Goal: Information Seeking & Learning: Learn about a topic

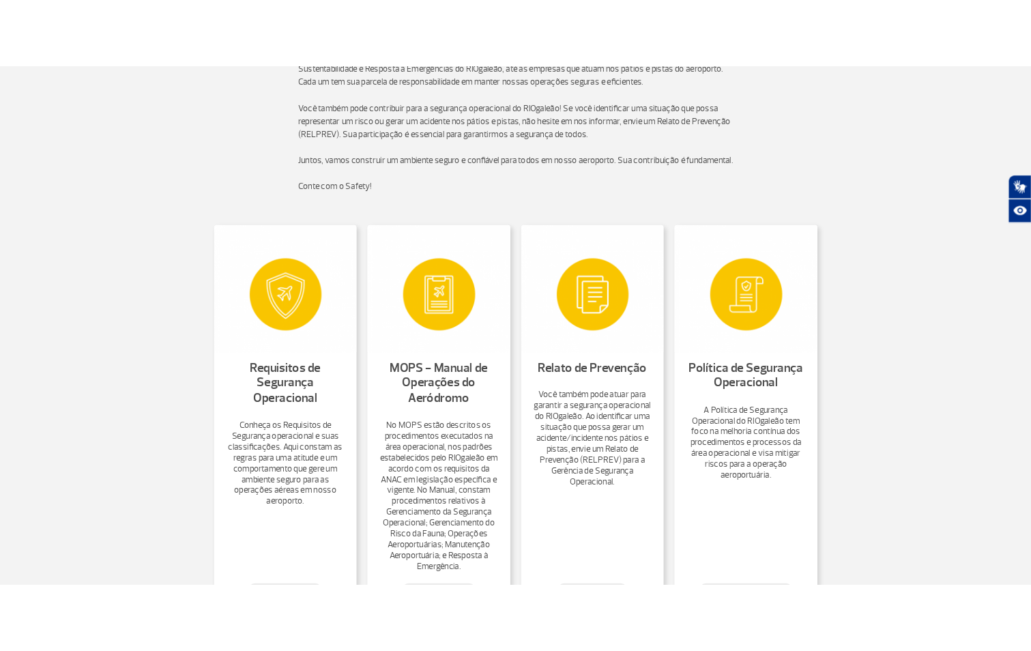
scroll to position [409, 0]
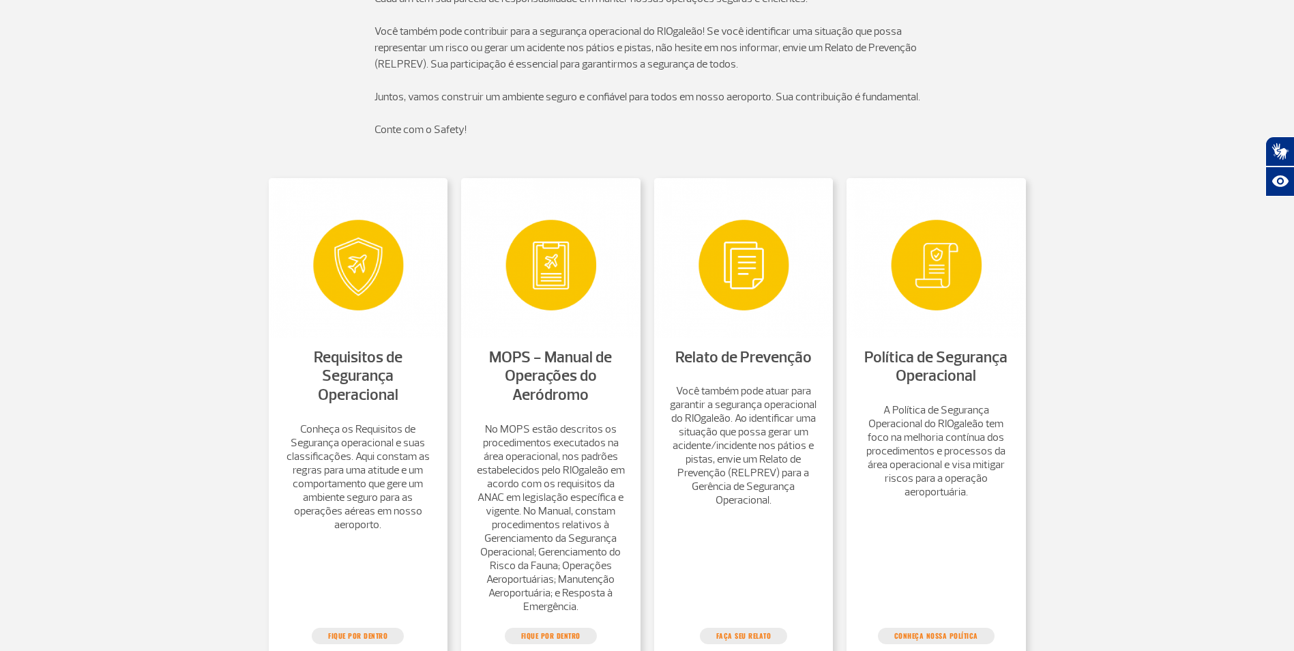
click at [381, 365] on link "Requisitos de Segurança Operacional" at bounding box center [358, 375] width 89 height 57
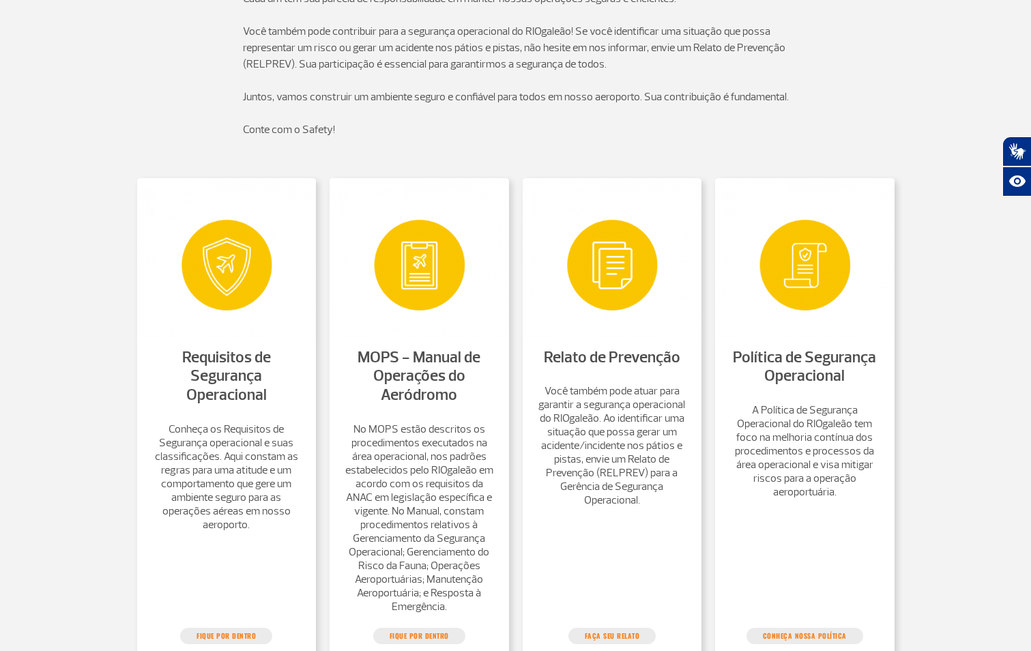
click at [804, 383] on link "Política de Segurança Operacional" at bounding box center [804, 366] width 143 height 39
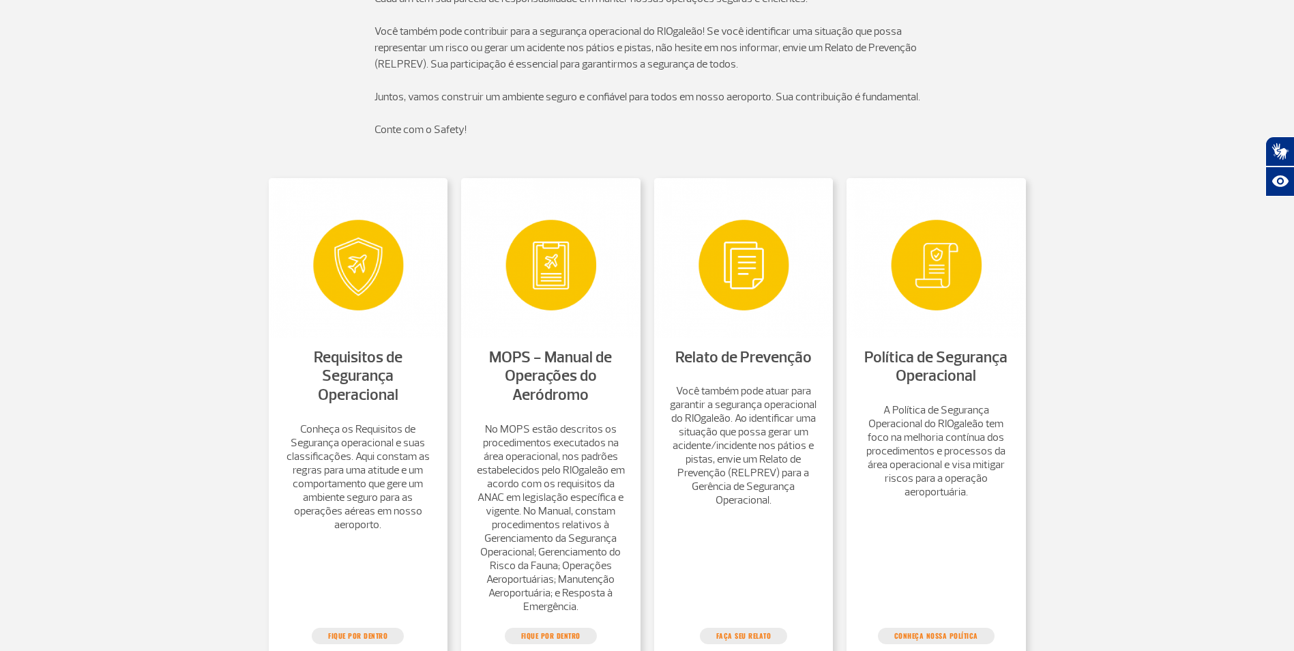
click at [798, 138] on p "Conte com o Safety!" at bounding box center [648, 129] width 546 height 16
